Goal: Use online tool/utility: Utilize a website feature to perform a specific function

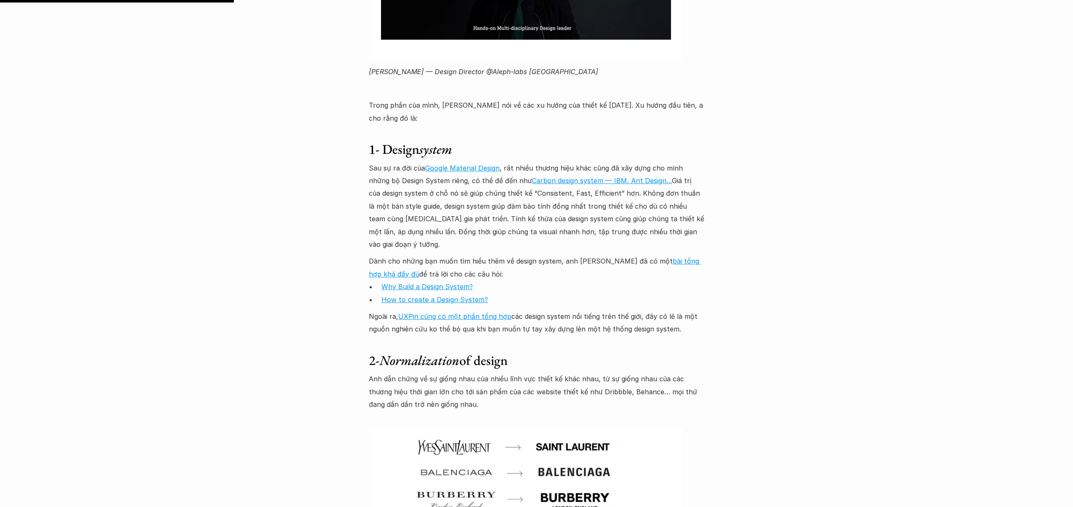
scroll to position [861, 0]
click at [584, 309] on p "Ngoài ra, UXPin cũng có một phần tổng hợp các design system nổi tiếng trên thế …" at bounding box center [536, 322] width 335 height 26
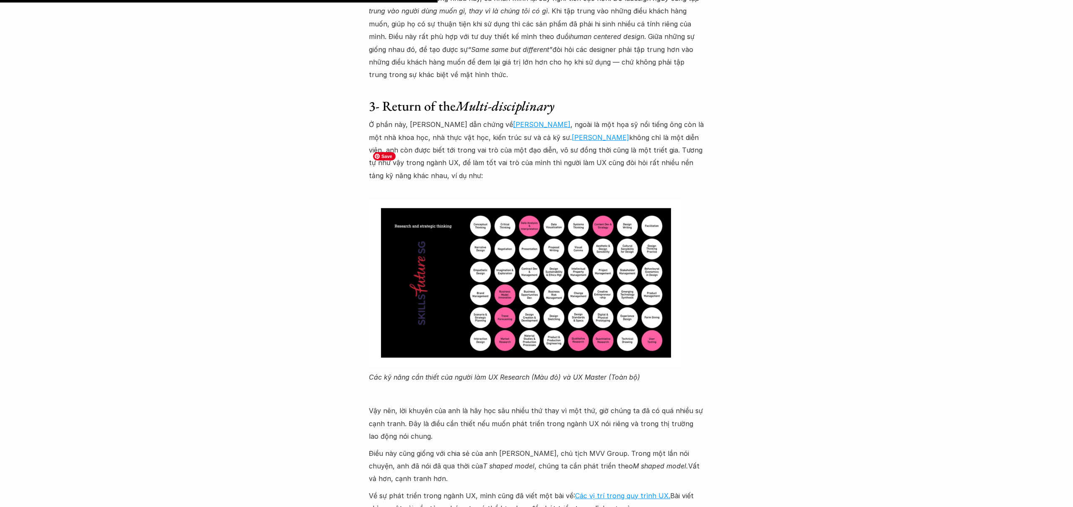
scroll to position [1608, 0]
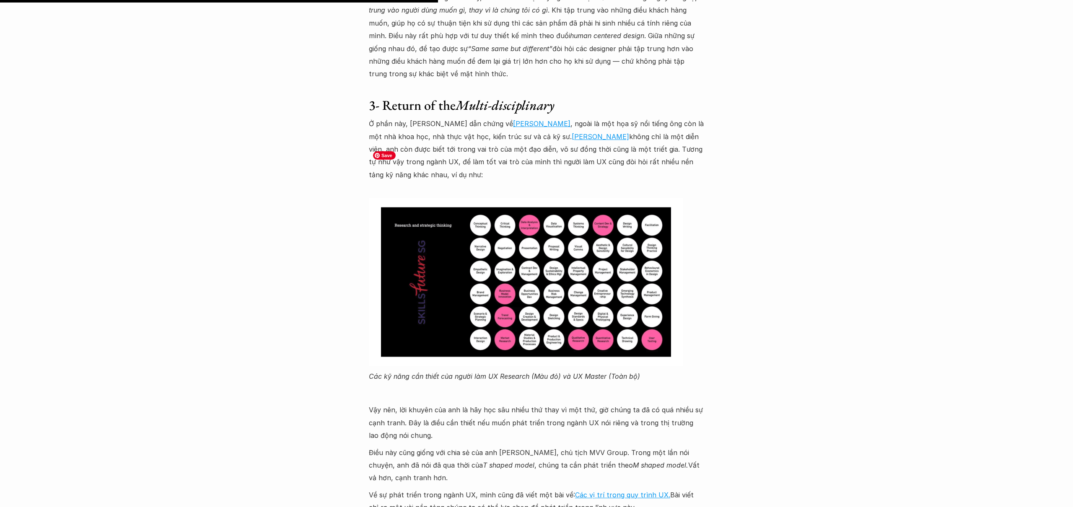
click at [593, 207] on img at bounding box center [526, 282] width 314 height 168
click at [424, 198] on img at bounding box center [526, 282] width 314 height 168
click at [488, 232] on img at bounding box center [526, 282] width 314 height 168
click at [635, 253] on img at bounding box center [526, 282] width 314 height 168
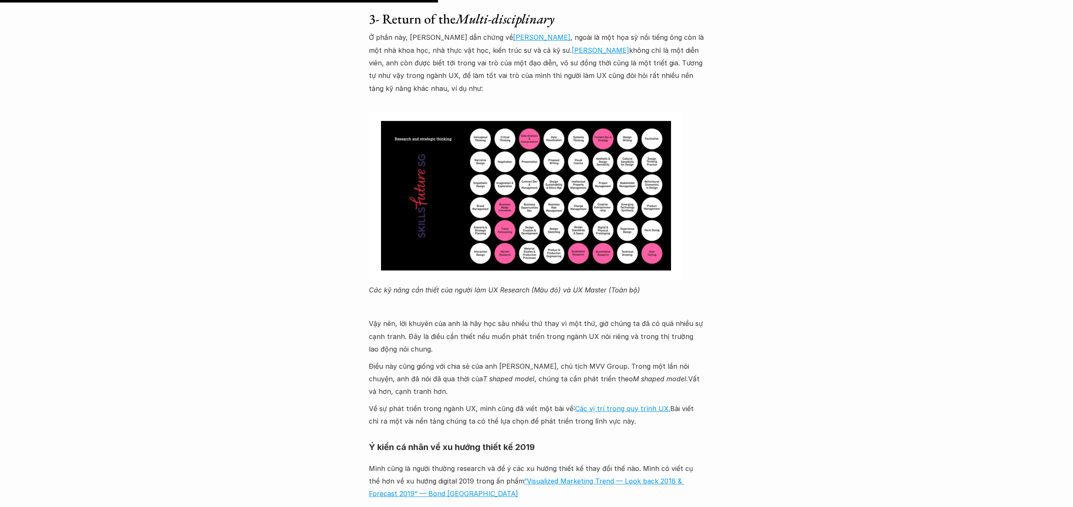
scroll to position [1831, 0]
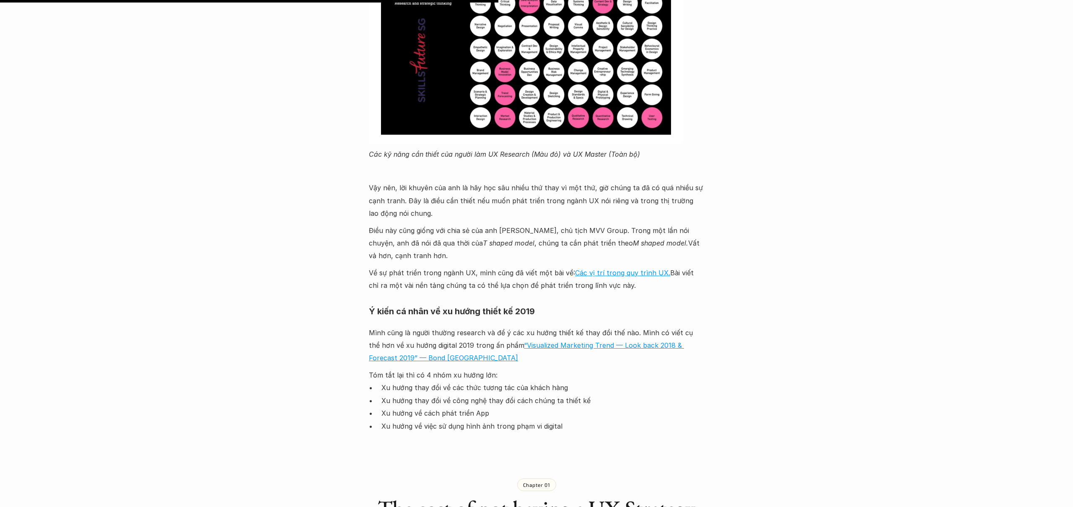
click at [884, 272] on div "Lúa hóa kiến thức UXVN 2018 - Phần 2: Xu hướng, chiến lược, data-driven design …" at bounding box center [536, 472] width 1073 height 4522
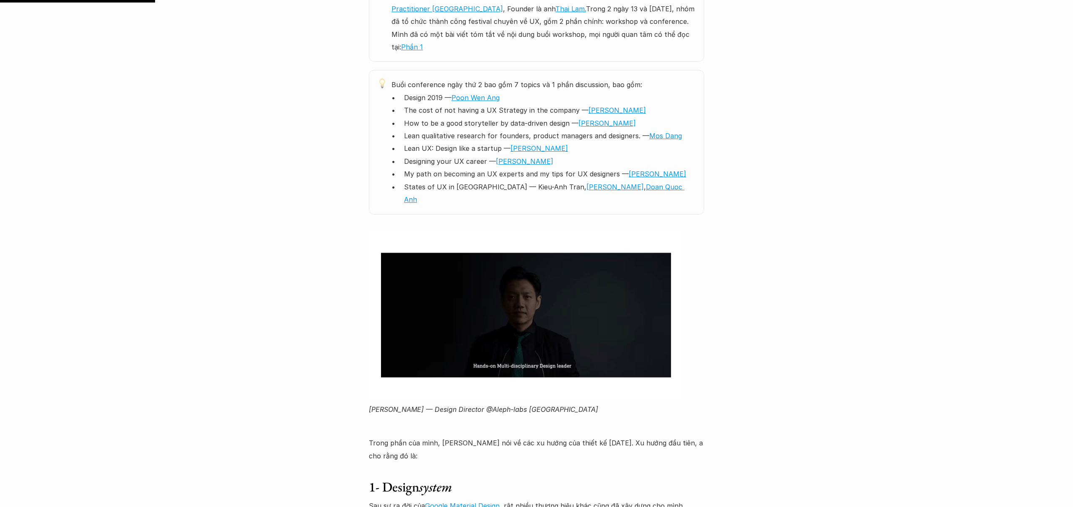
scroll to position [369, 0]
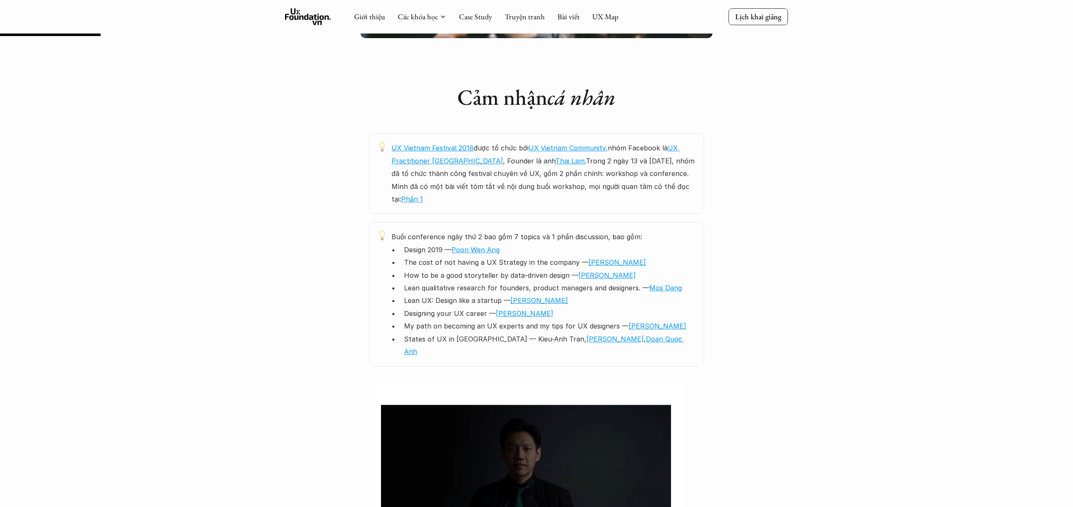
click at [604, 258] on link "[PERSON_NAME]" at bounding box center [617, 262] width 57 height 8
click at [614, 271] on link "[PERSON_NAME]" at bounding box center [607, 275] width 57 height 8
click at [508, 309] on link "[PERSON_NAME]" at bounding box center [524, 313] width 57 height 8
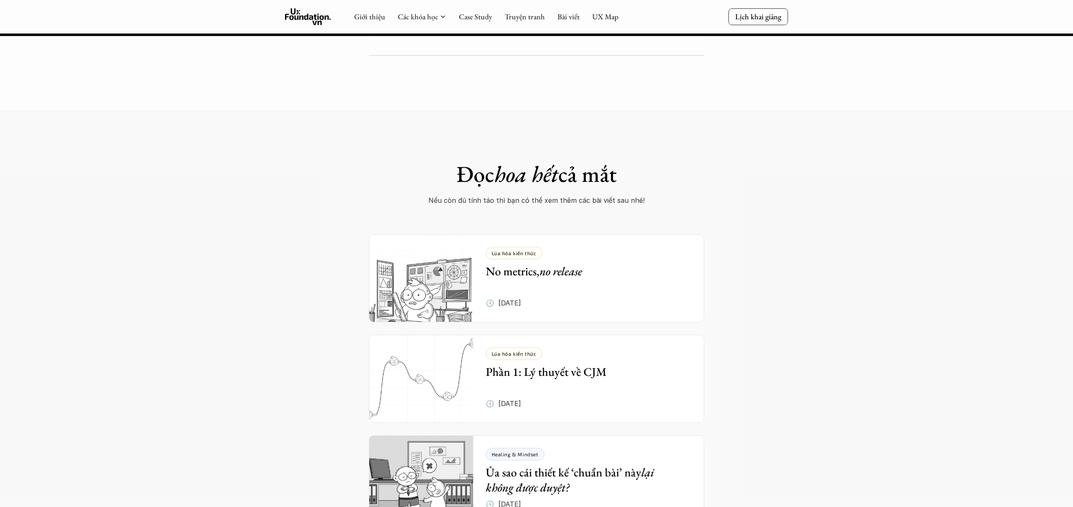
scroll to position [4506, 0]
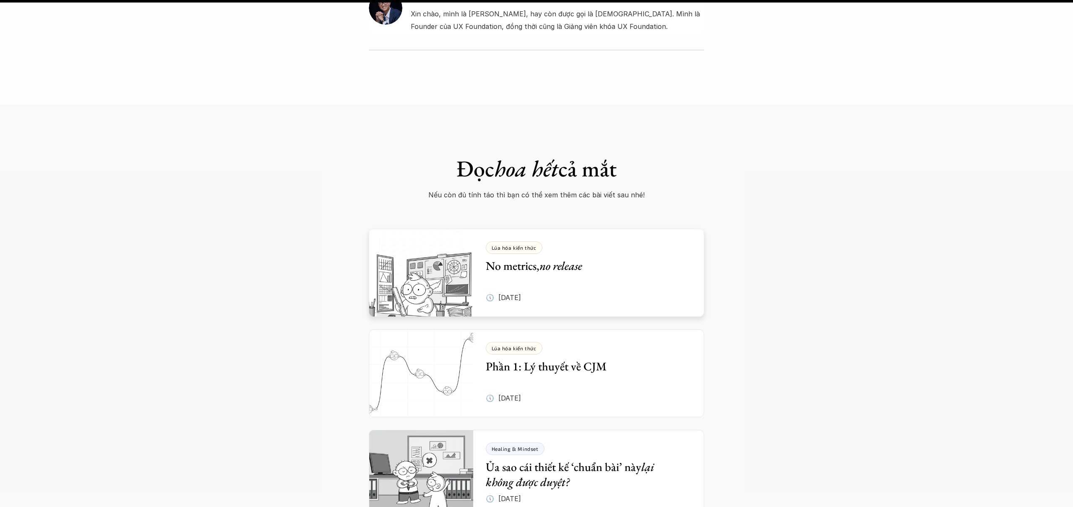
click at [813, 246] on div "Đọc hoa hết cả mắt Nếu còn đủ tính táo thì bạn có thể xem thêm các bài viết sau…" at bounding box center [536, 328] width 1073 height 447
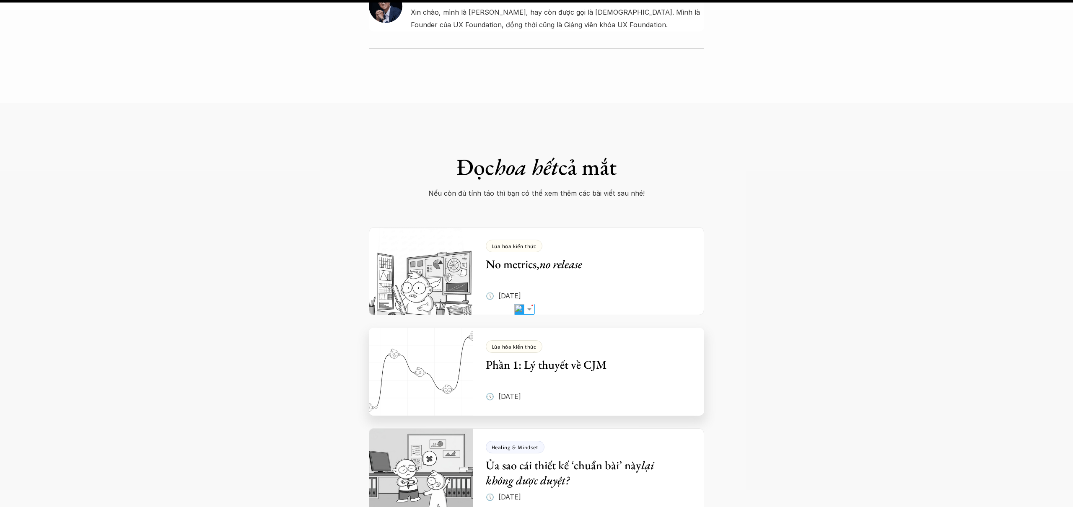
click at [565, 357] on h5 "Phần 1: Lý thuyết về CJM" at bounding box center [583, 364] width 194 height 15
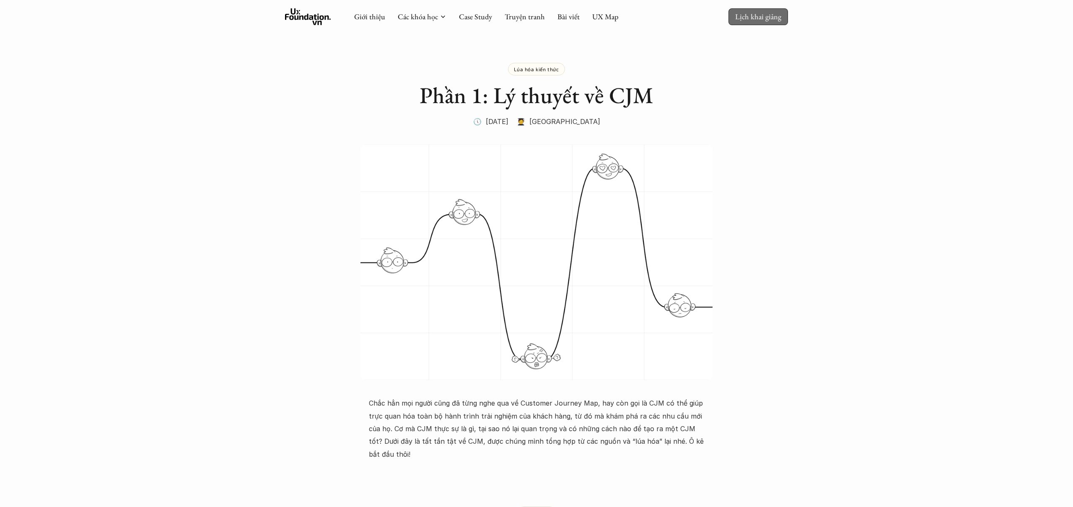
click at [748, 20] on p "Lịch khai giảng" at bounding box center [758, 17] width 46 height 10
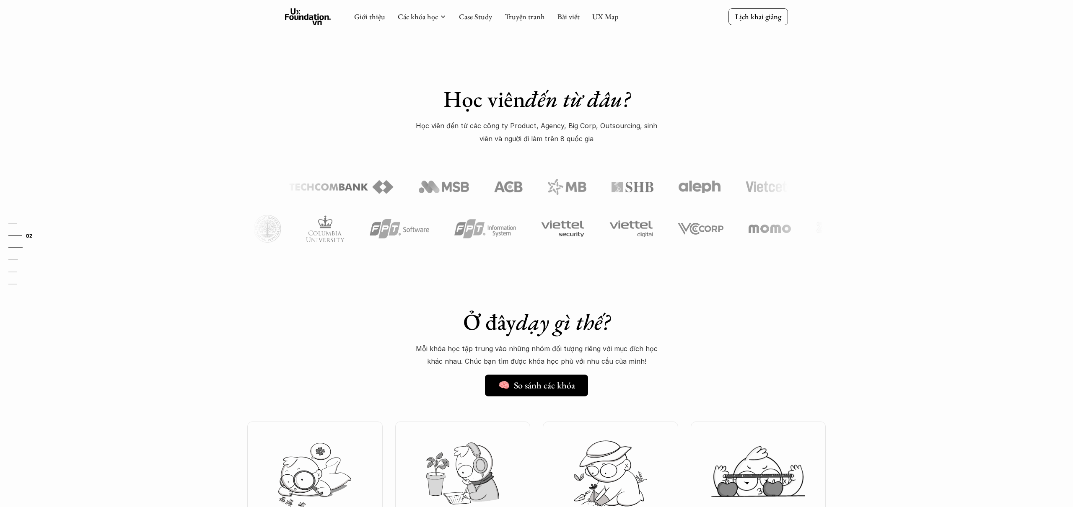
scroll to position [167, 0]
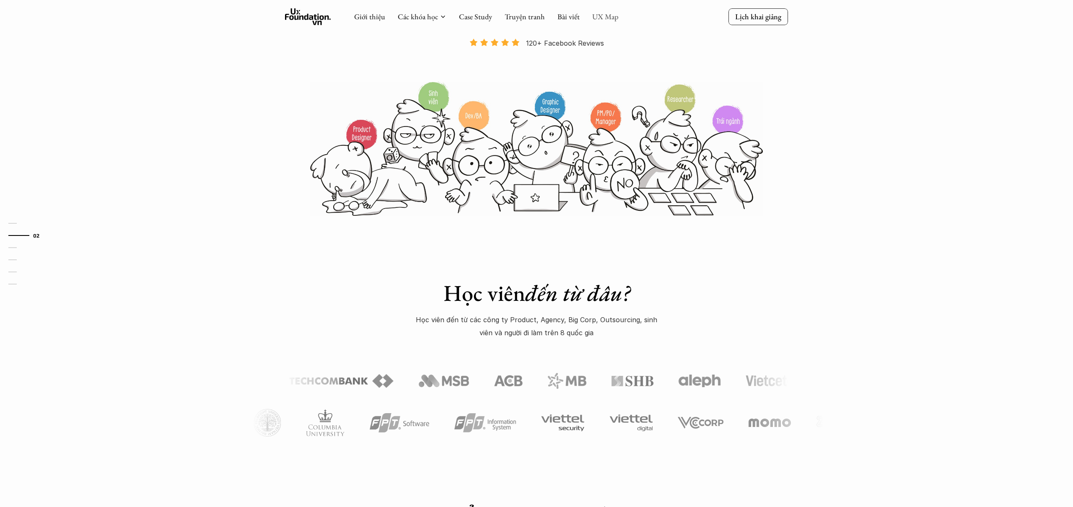
click at [608, 18] on link "UX Map" at bounding box center [605, 17] width 26 height 10
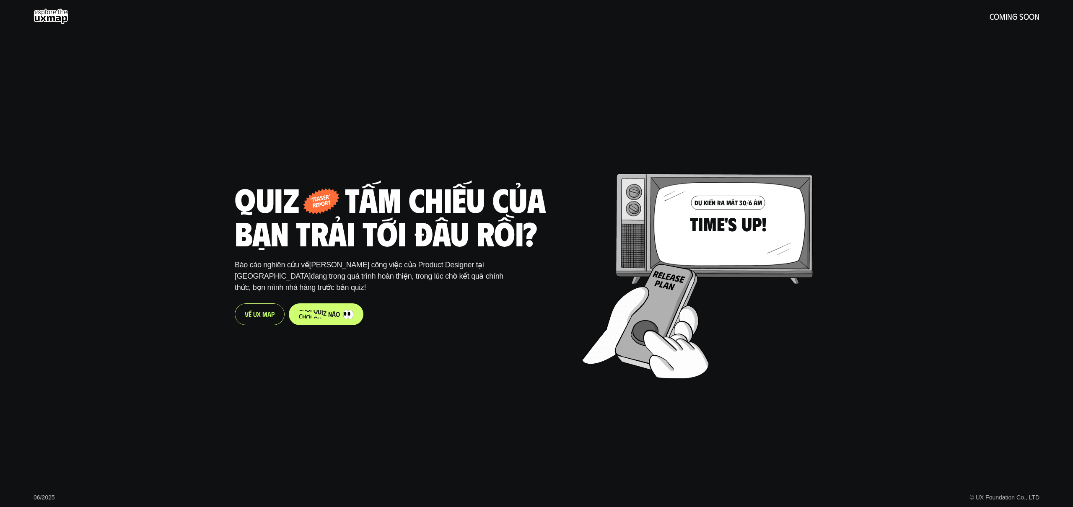
click at [328, 310] on p "c h ơ i q u i z n à o" at bounding box center [319, 314] width 41 height 8
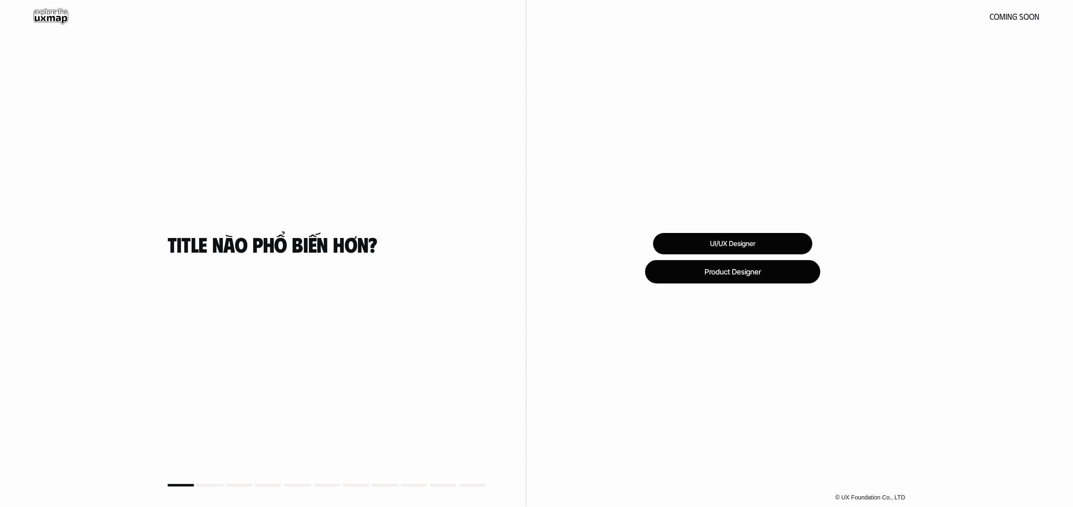
click at [747, 272] on div "Product Designer" at bounding box center [732, 271] width 175 height 23
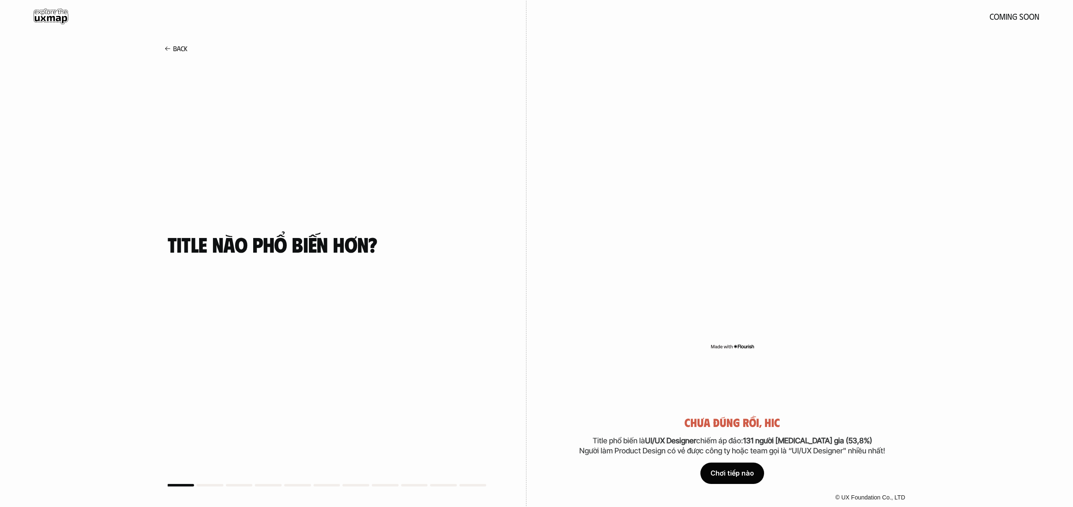
click at [742, 472] on div "Chơi tiếp nào" at bounding box center [733, 473] width 64 height 21
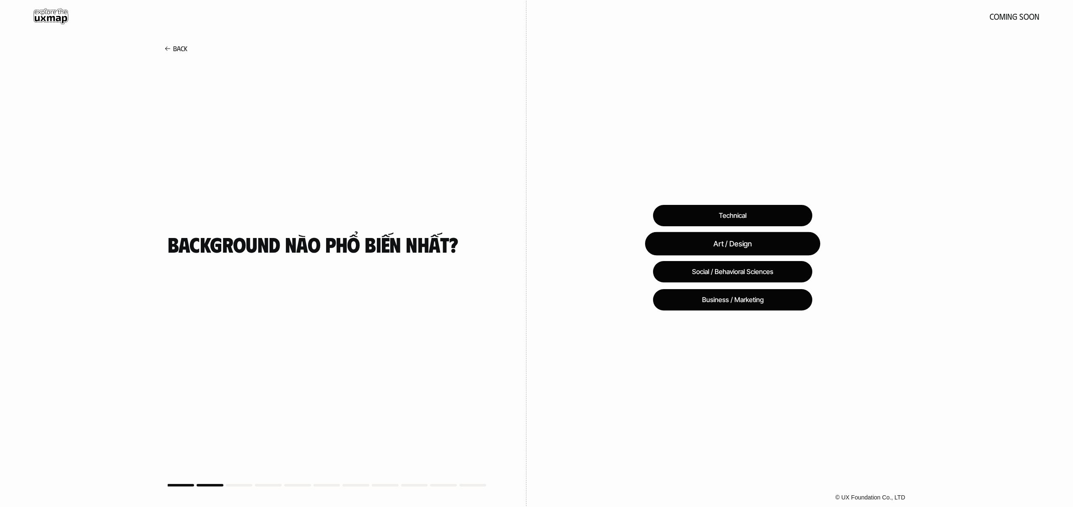
click at [751, 241] on div "Art / Design" at bounding box center [732, 243] width 175 height 23
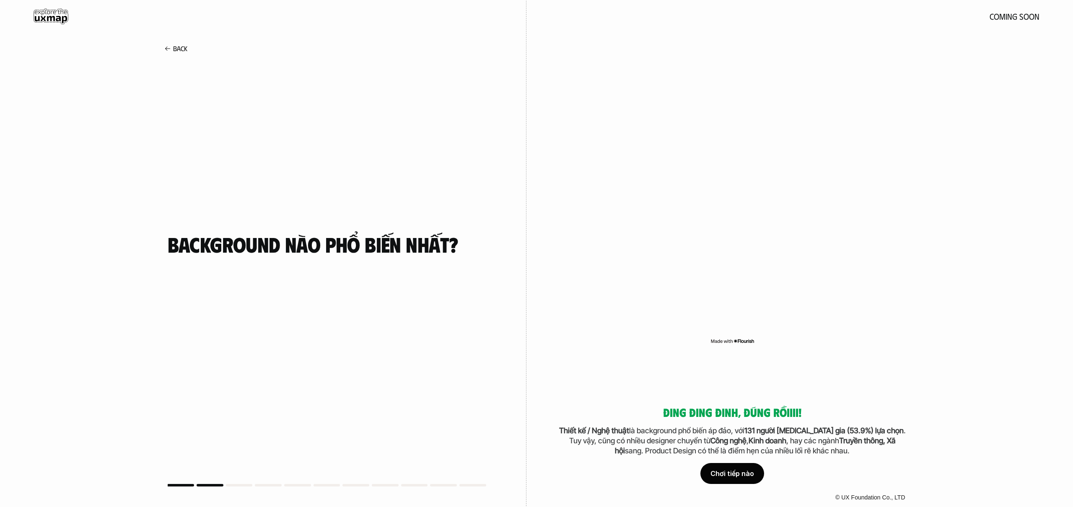
click at [730, 478] on div "Chơi tiếp nào" at bounding box center [733, 473] width 64 height 21
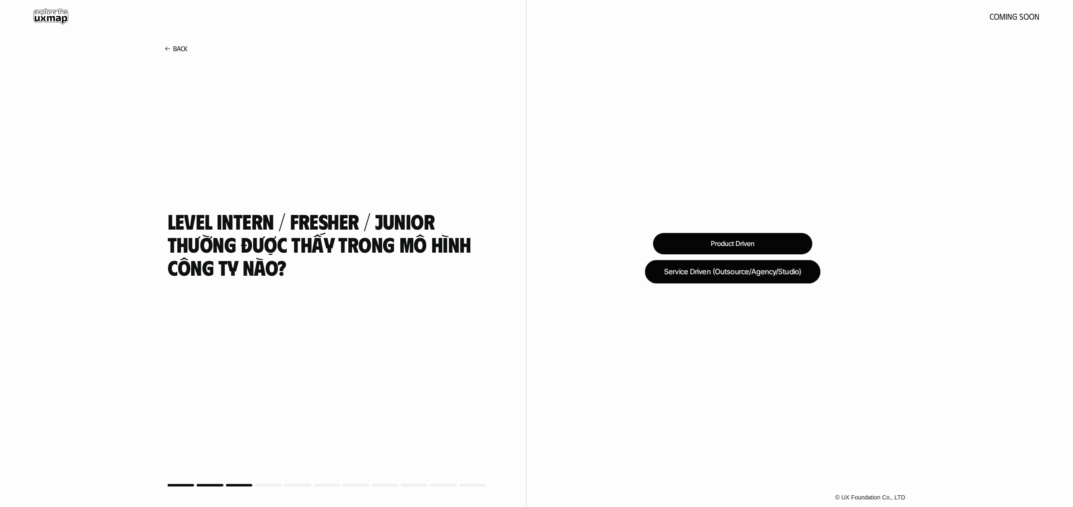
click at [762, 272] on div "Service Driven (Outsource/Agency/Studio)" at bounding box center [733, 271] width 176 height 23
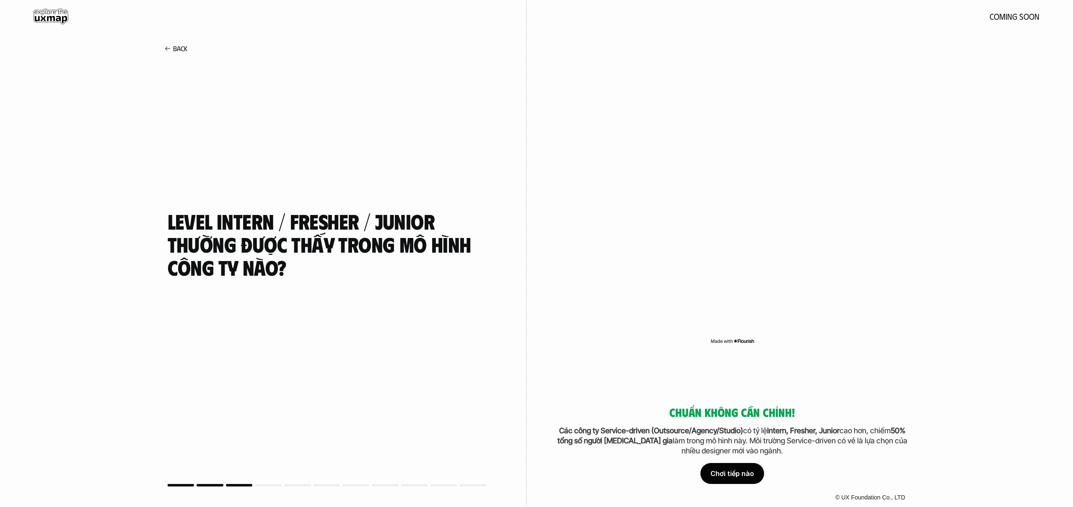
click at [735, 467] on div "Chơi tiếp nào" at bounding box center [733, 473] width 64 height 21
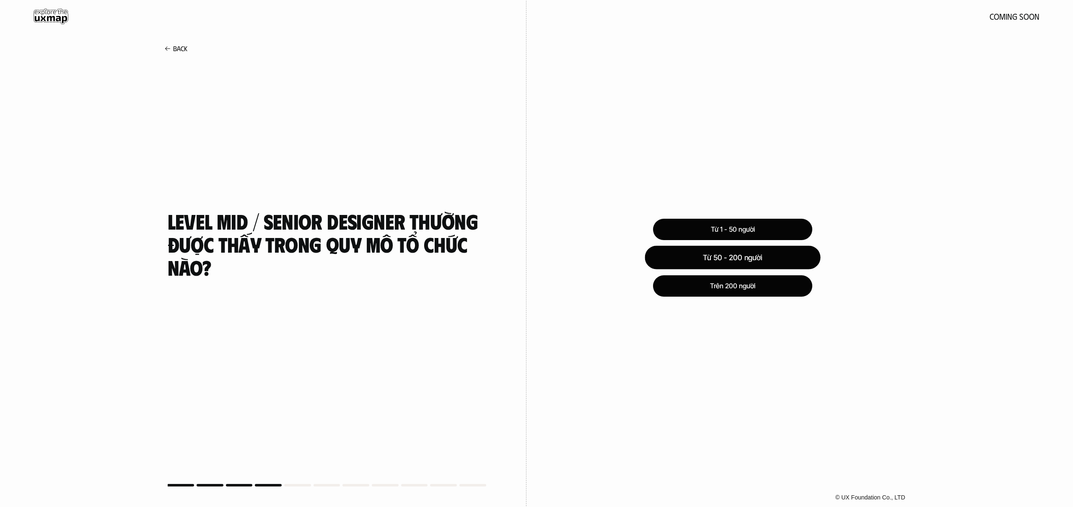
click at [759, 264] on div "Từ 50 - 200 người" at bounding box center [733, 257] width 176 height 23
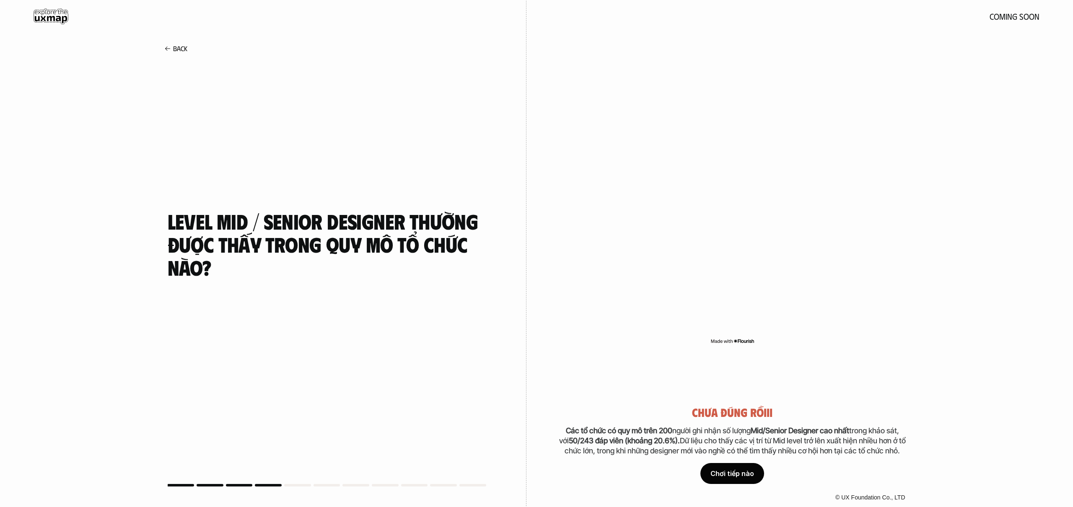
click at [742, 473] on div "Chơi tiếp nào" at bounding box center [733, 473] width 64 height 21
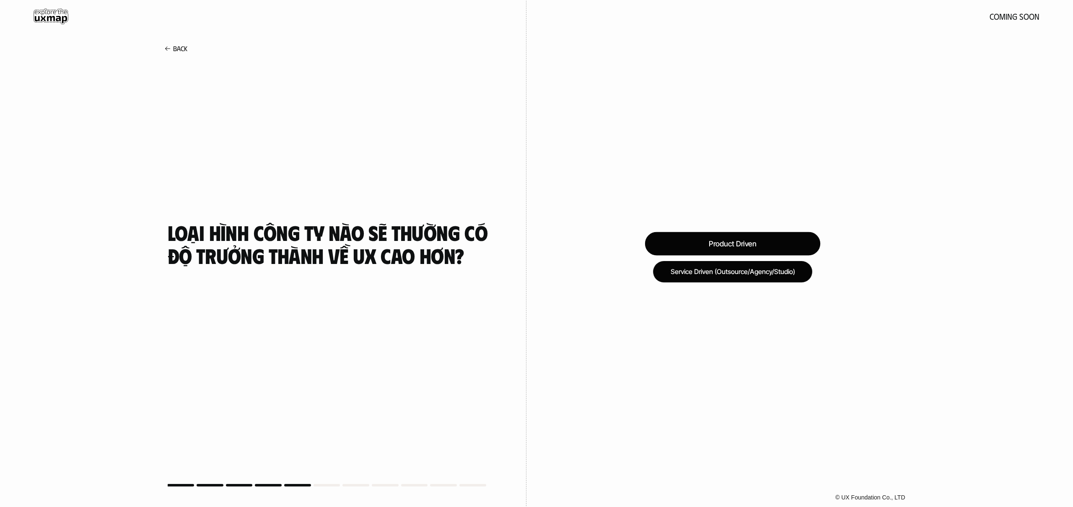
click at [746, 241] on div "Product Driven" at bounding box center [732, 243] width 175 height 23
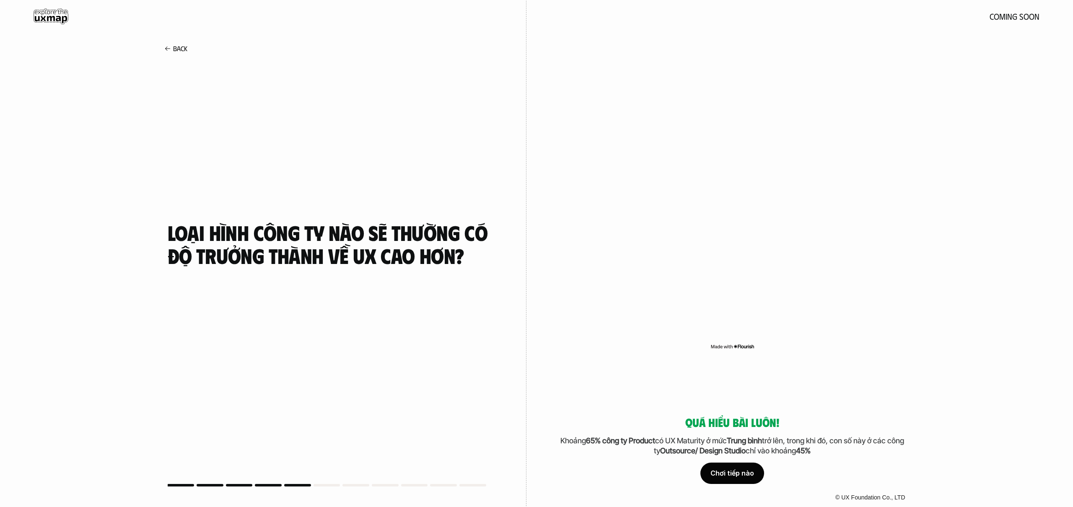
click at [749, 475] on div "Chơi tiếp nào" at bounding box center [733, 473] width 64 height 21
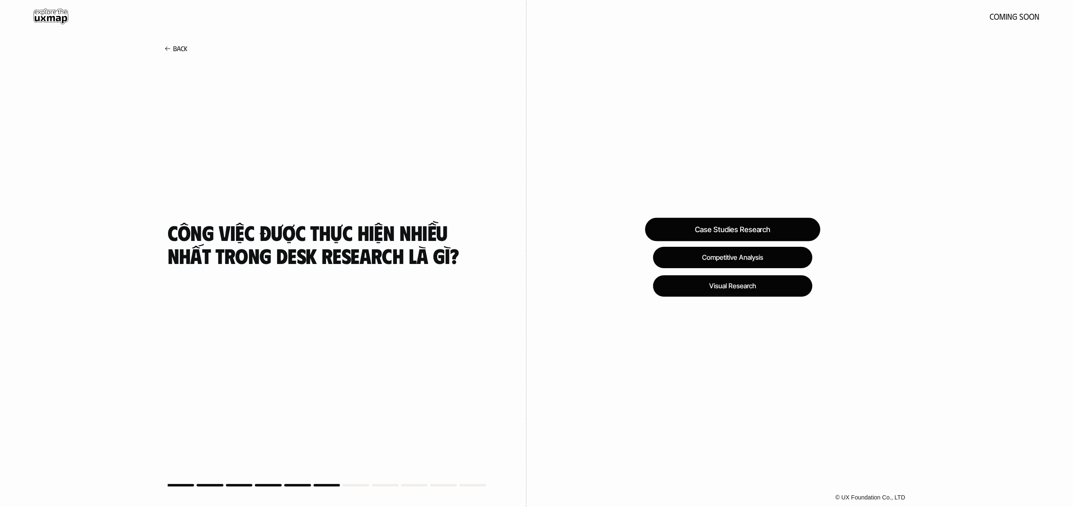
click at [731, 223] on div "Case Studies Research" at bounding box center [732, 229] width 175 height 23
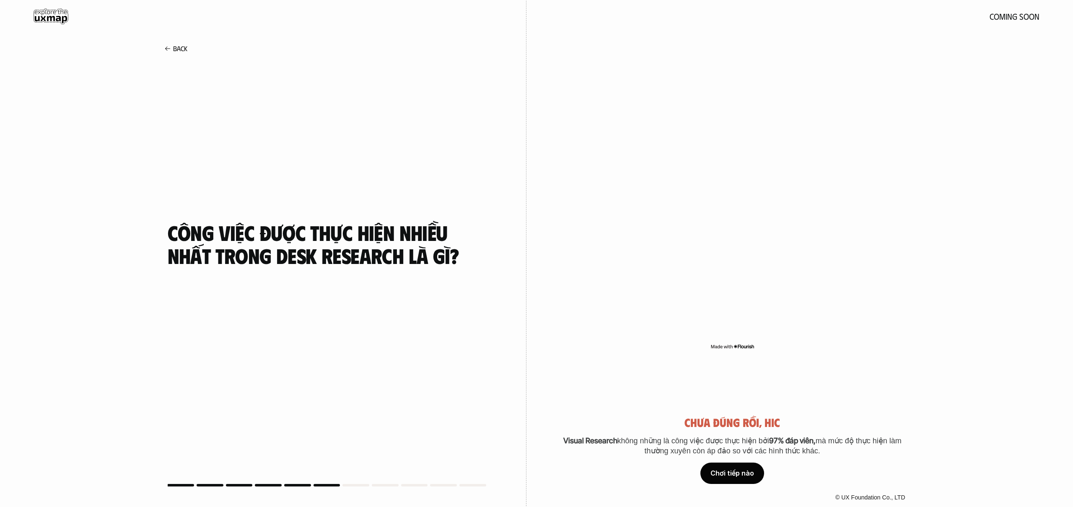
click at [749, 473] on div "Chơi tiếp nào" at bounding box center [733, 473] width 64 height 21
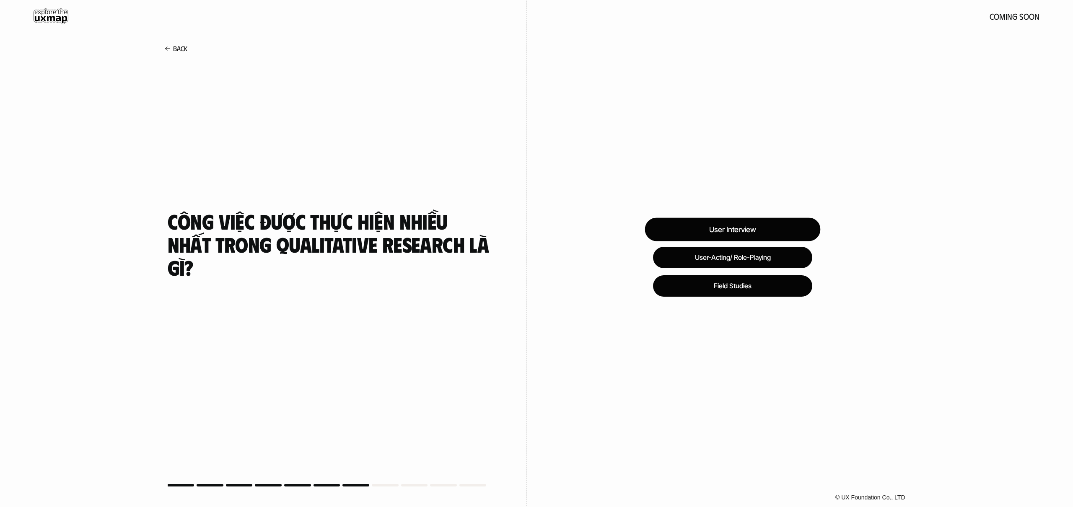
click at [738, 229] on div "User Interview" at bounding box center [733, 229] width 176 height 23
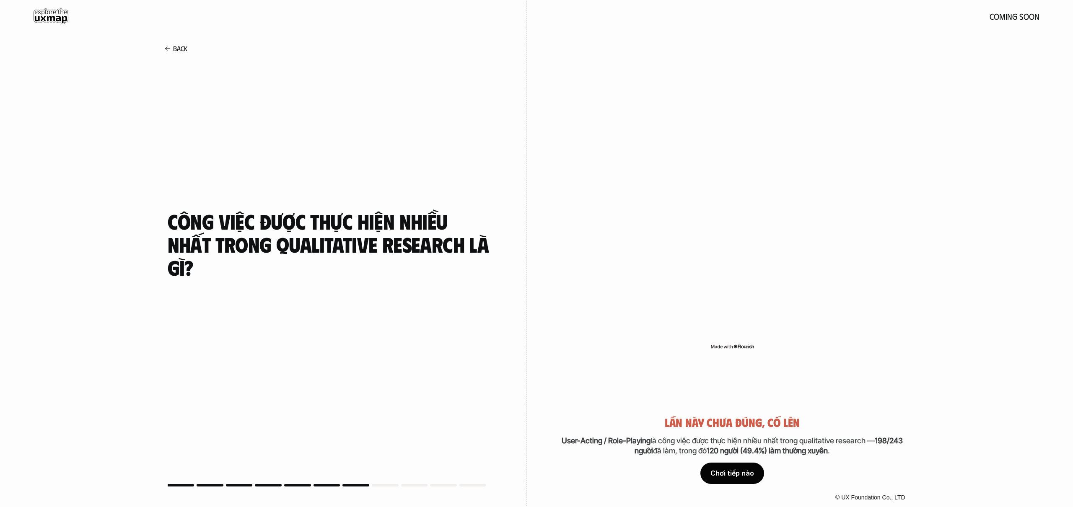
click at [749, 475] on div "Chơi tiếp nào" at bounding box center [733, 473] width 64 height 21
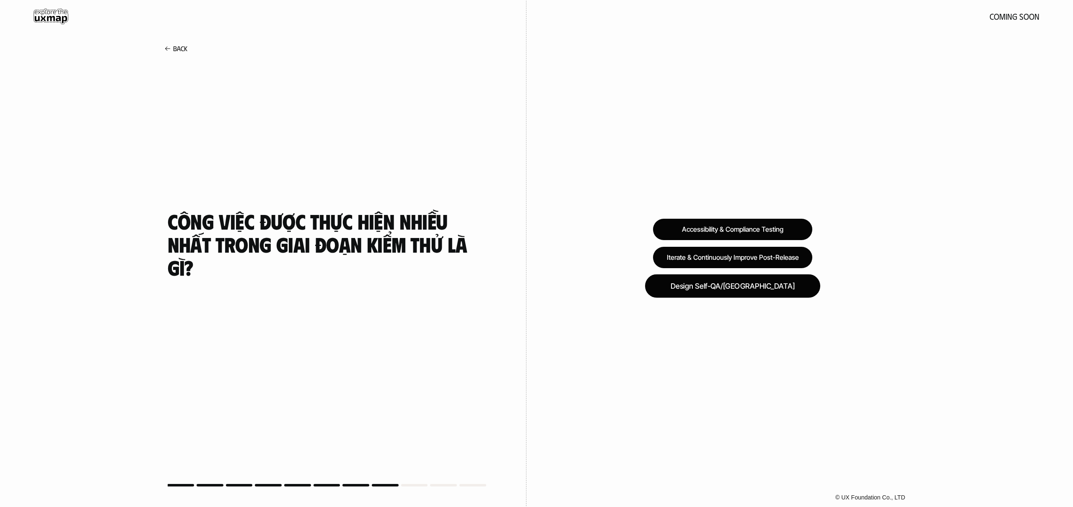
click at [774, 287] on div "Design Self-QA/[GEOGRAPHIC_DATA]" at bounding box center [732, 285] width 175 height 23
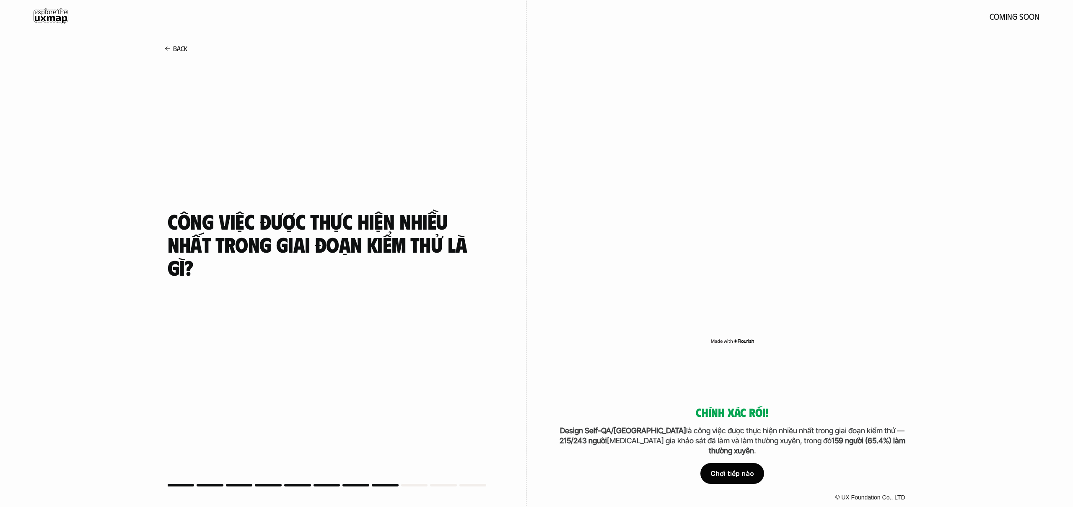
click at [724, 479] on div "Chơi tiếp nào" at bounding box center [733, 473] width 64 height 21
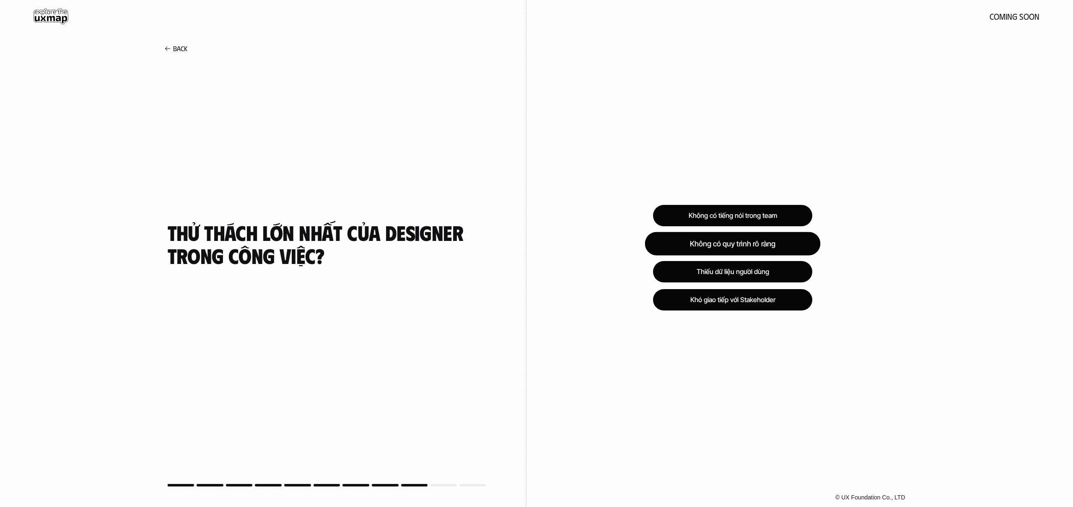
click at [756, 250] on div "Không có quy trình rõ ràng" at bounding box center [733, 243] width 176 height 23
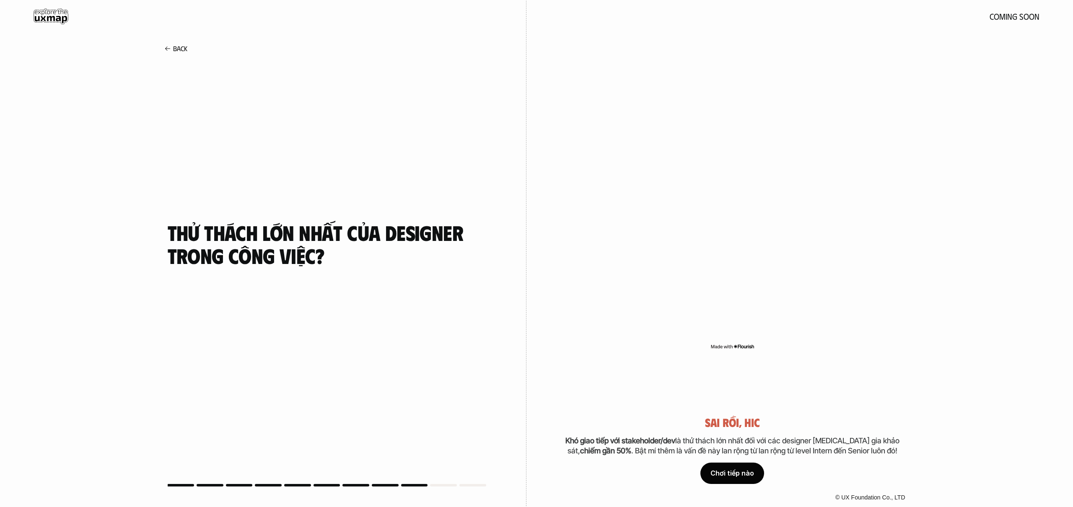
click at [736, 478] on div "Chơi tiếp nào" at bounding box center [733, 473] width 64 height 21
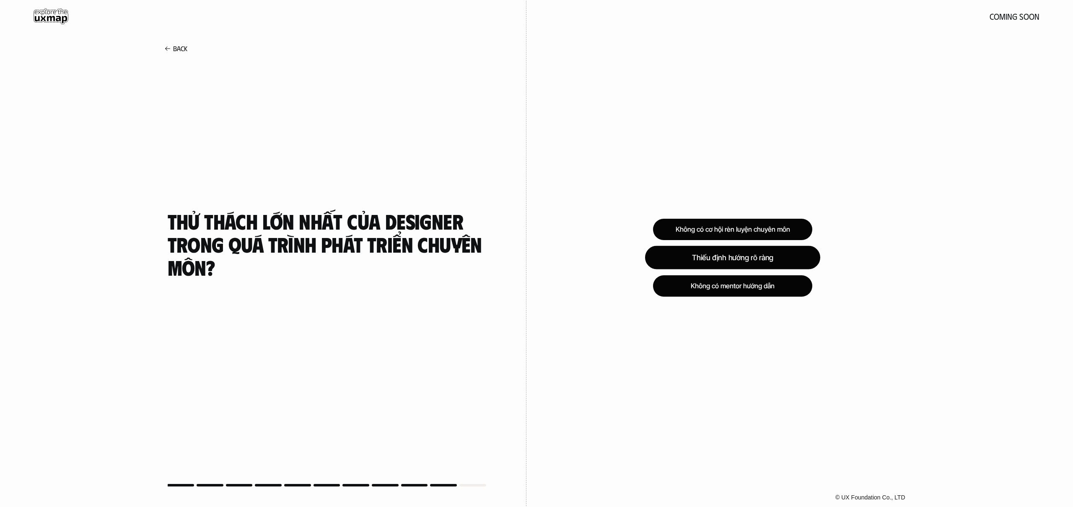
click at [772, 256] on div "Thiếu định hướng rõ ràng" at bounding box center [732, 257] width 175 height 23
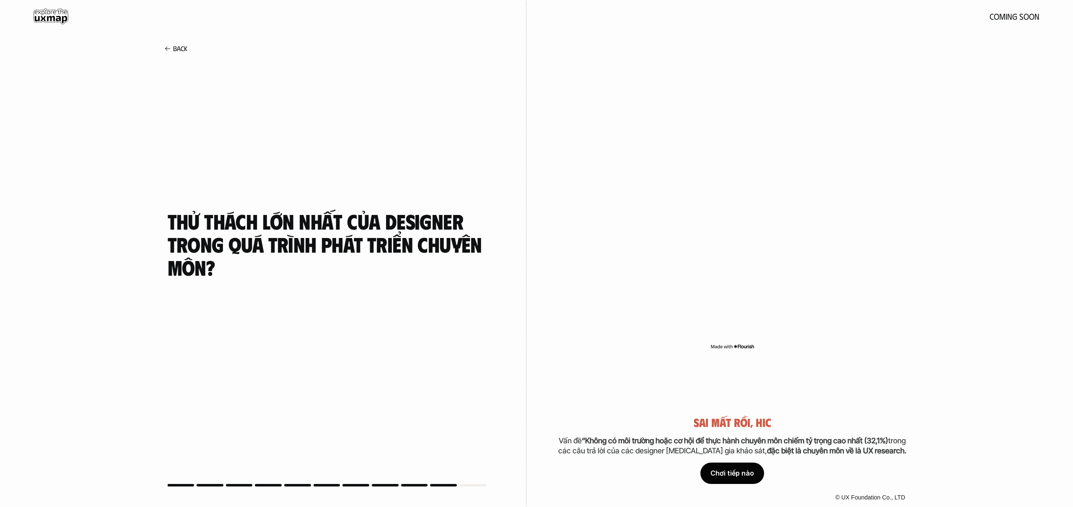
click at [733, 478] on div "Chơi tiếp nào" at bounding box center [733, 473] width 64 height 21
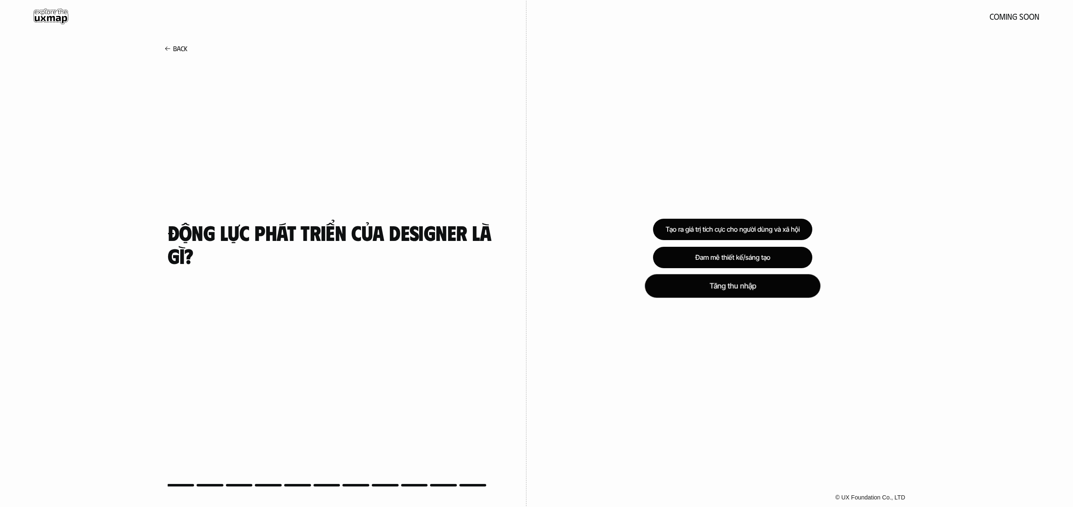
click at [788, 288] on div "Tăng thu nhập" at bounding box center [733, 285] width 176 height 23
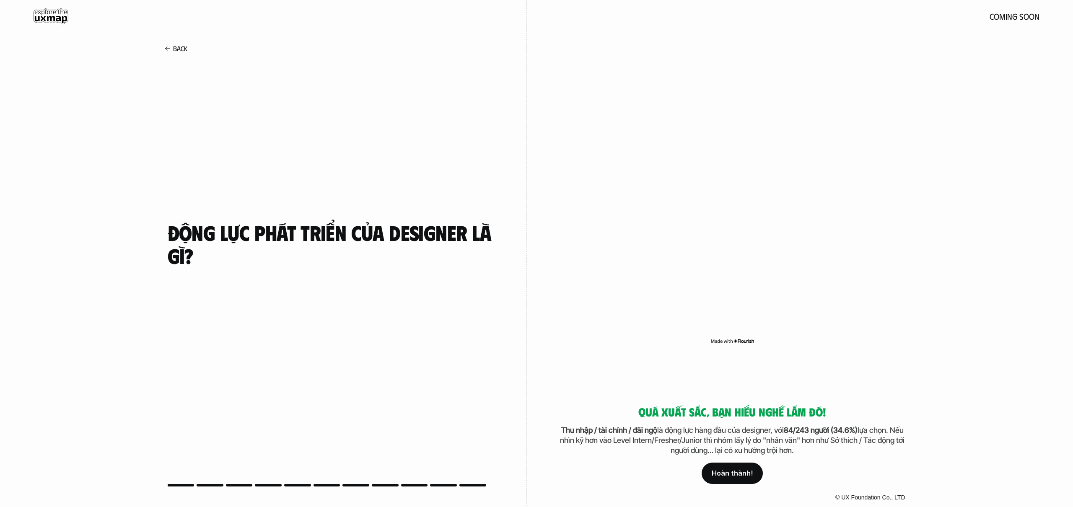
click at [747, 479] on link "Hoàn thành!" at bounding box center [732, 473] width 61 height 21
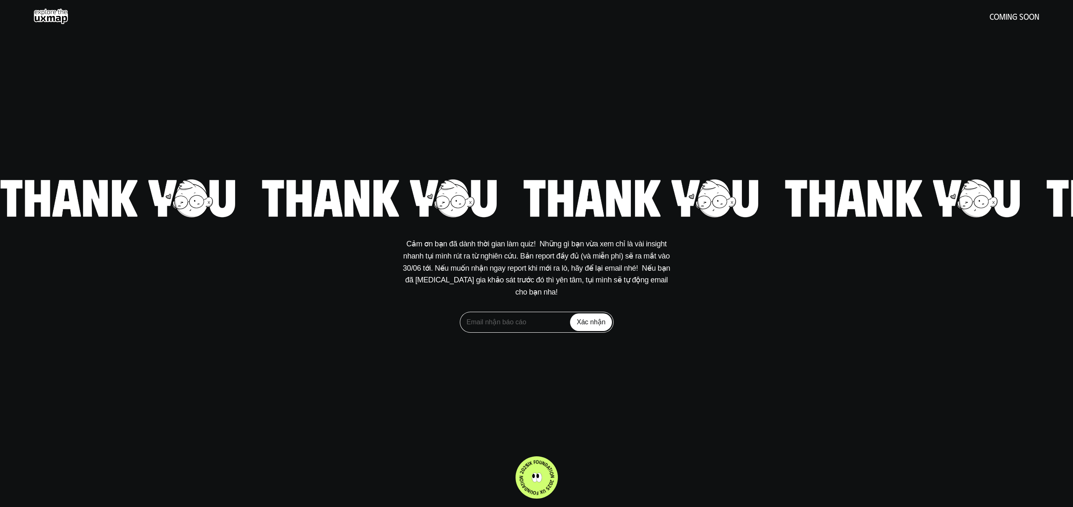
click at [46, 16] on use at bounding box center [51, 16] width 35 height 16
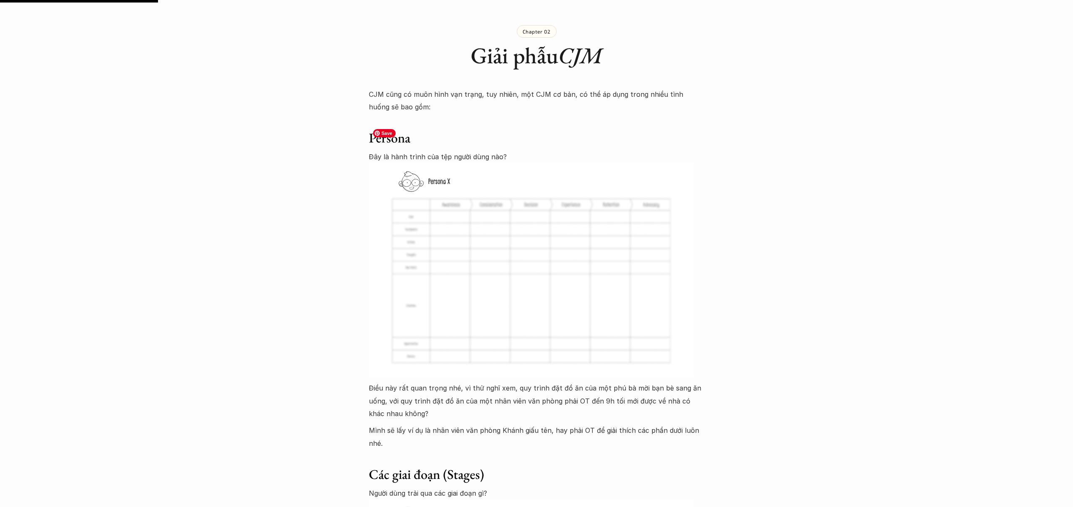
scroll to position [921, 0]
